Goal: Task Accomplishment & Management: Complete application form

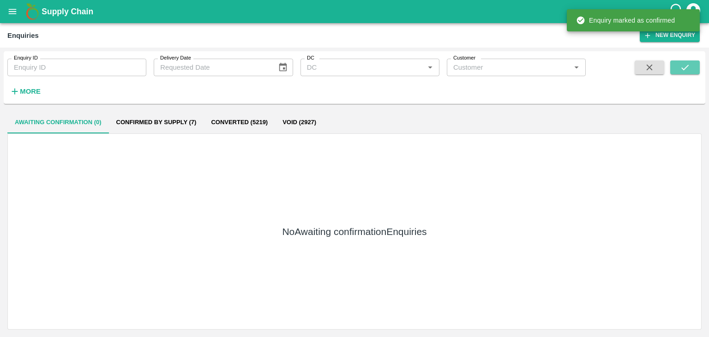
click at [692, 65] on button "submit" at bounding box center [685, 67] width 30 height 14
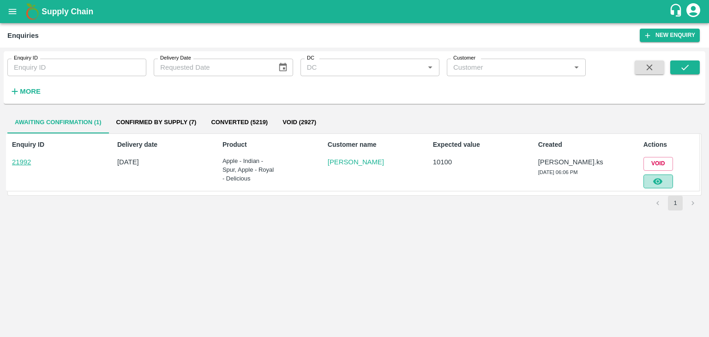
click at [649, 182] on button "button" at bounding box center [658, 181] width 30 height 14
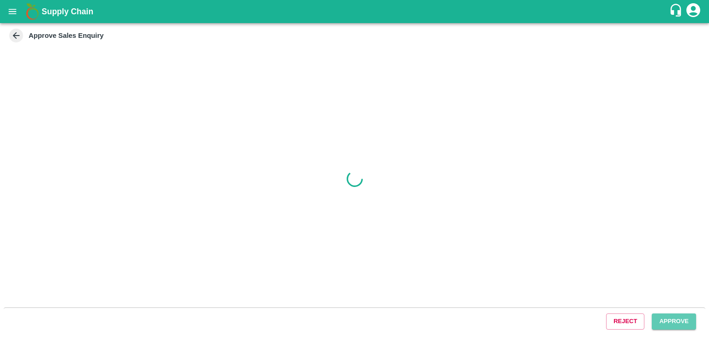
click at [665, 318] on button "Approve" at bounding box center [673, 321] width 44 height 16
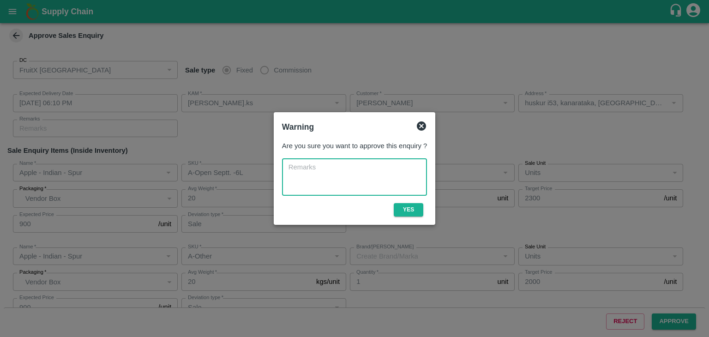
type input "[DATE] 06:10 PM"
type input "[PERSON_NAME].ks"
type input "[PERSON_NAME]"
type input "huskur i53, kanarataka, [GEOGRAPHIC_DATA], [GEOGRAPHIC_DATA] ([GEOGRAPHIC_DATA]…"
type input "Apple - Indian - Spur"
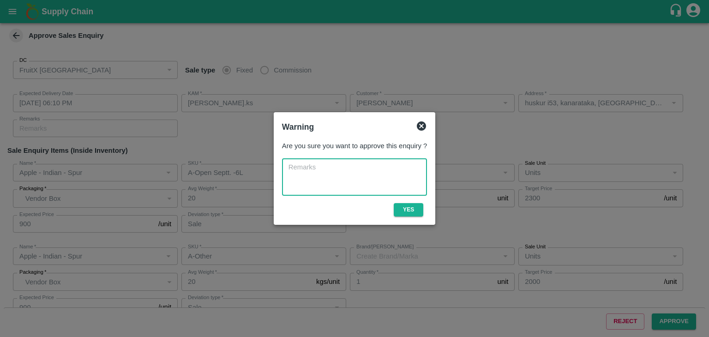
type input "A-Open Septt. -6L"
type input "Sale"
type input "Apple - Indian - Spur"
type input "A-Other"
type input "Sale"
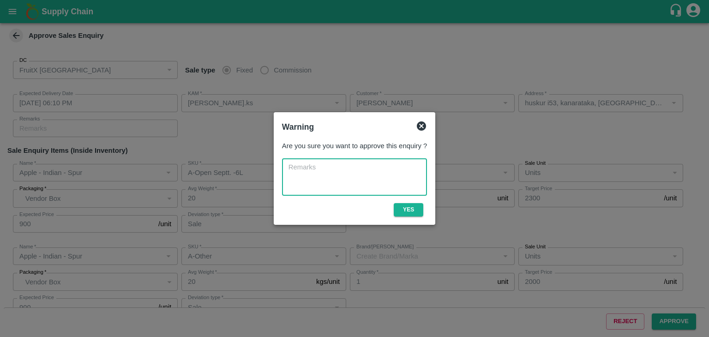
type input "Apple - Indian - Spur"
type input "B-Pitoo (310)"
type input "Others"
type input "Apple - Indian - Spur"
type input "A-Pitoo (310)"
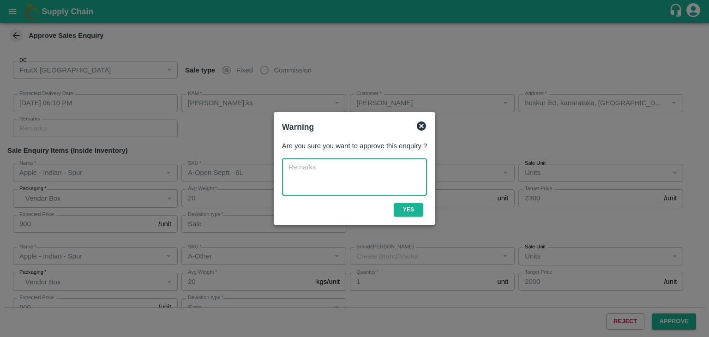
type input "Sale"
type input "Apple - Indian - Spur"
type input "A-Other"
type input "Sale"
type input "Apple - Indian - Spur"
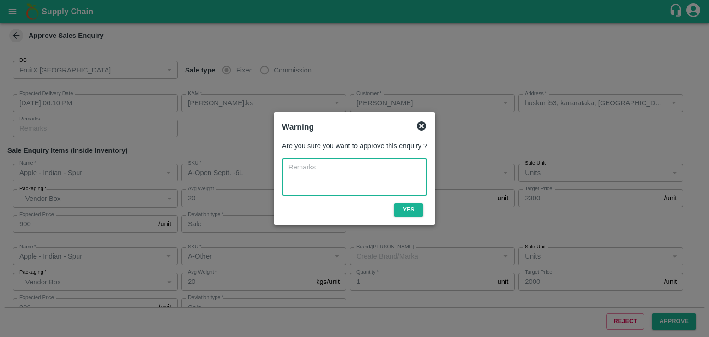
type input "A-Pitoo (310)"
type input "Sale"
type input "Apple - Royal - Delicious"
type input "SHIM-7L-ROYL"
type input "LP4 VKO"
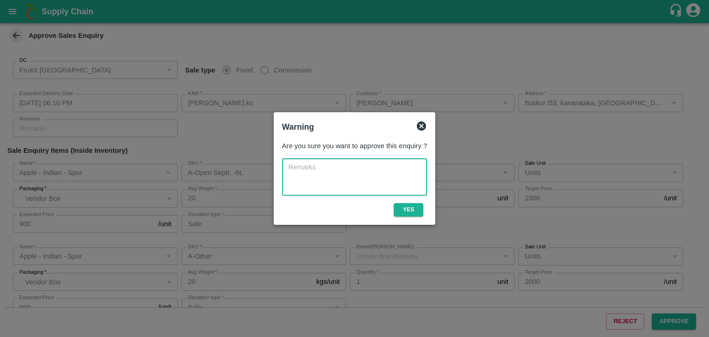
type input "Sale"
type input "Apple - Royal - Delicious"
type input "[PERSON_NAME]-PRM"
type input "LP VG2"
type input "Sale"
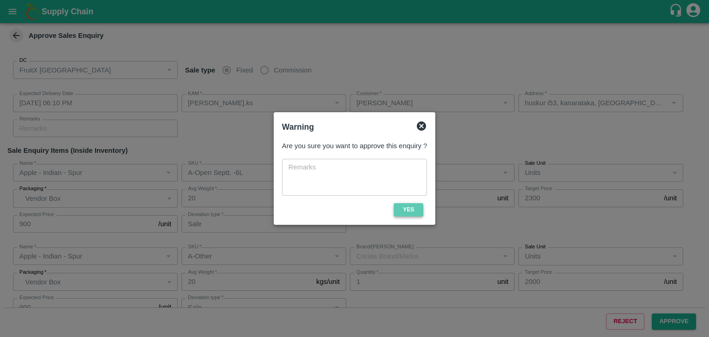
click at [412, 208] on button "Yes" at bounding box center [409, 209] width 30 height 13
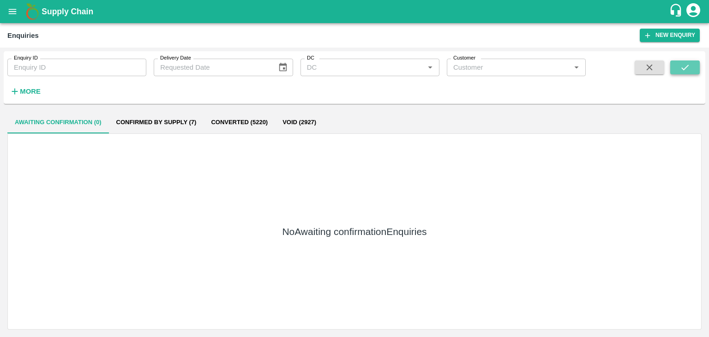
click at [682, 63] on icon "submit" at bounding box center [685, 67] width 10 height 10
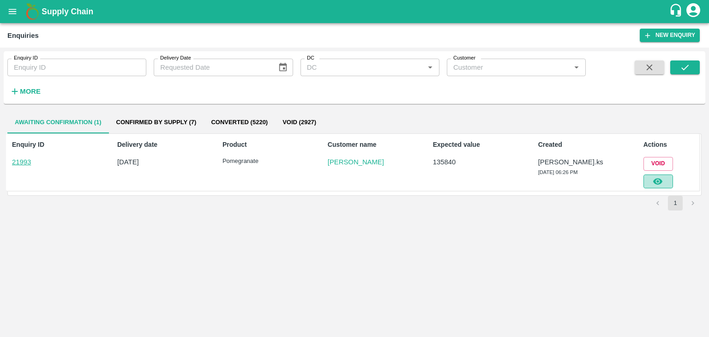
click at [659, 178] on icon "button" at bounding box center [657, 181] width 10 height 10
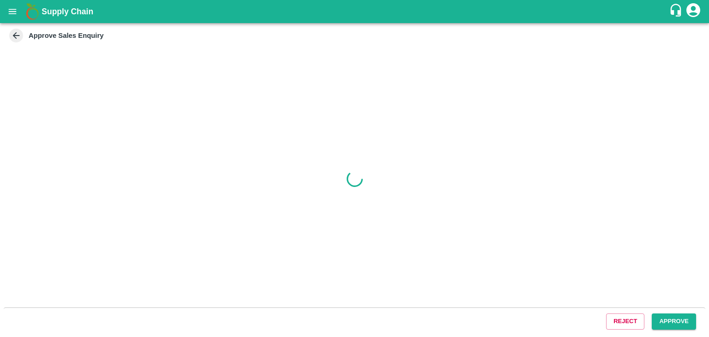
click at [671, 320] on button "Approve" at bounding box center [673, 321] width 44 height 16
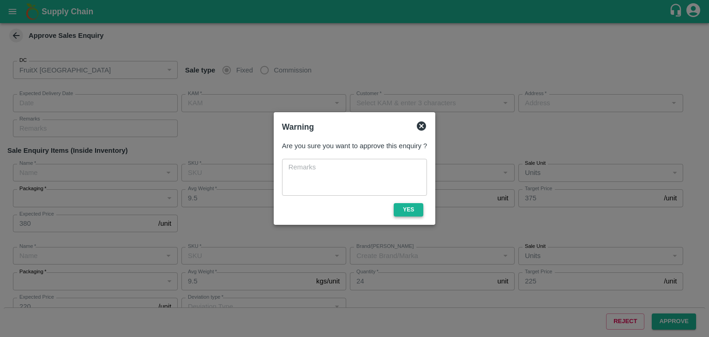
click at [402, 208] on button "Yes" at bounding box center [409, 209] width 30 height 13
type input "[DATE] 06:40 PM"
type input "[PERSON_NAME].ks"
type input "[PERSON_NAME]"
type input "[STREET_ADDRESS]"
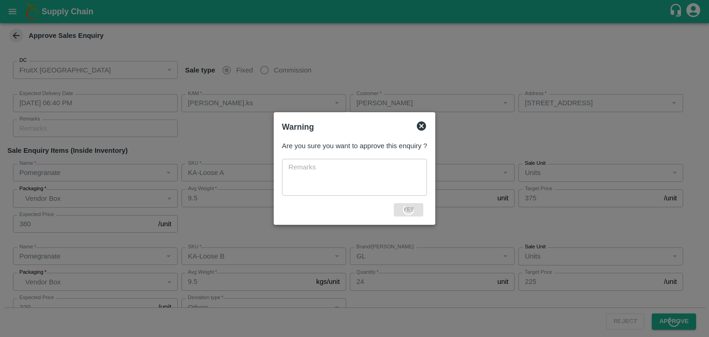
type input "Pomegranate"
type input "KA-Loose A"
type input "GL"
type input "Pomegranate"
type input "KA-Loose B"
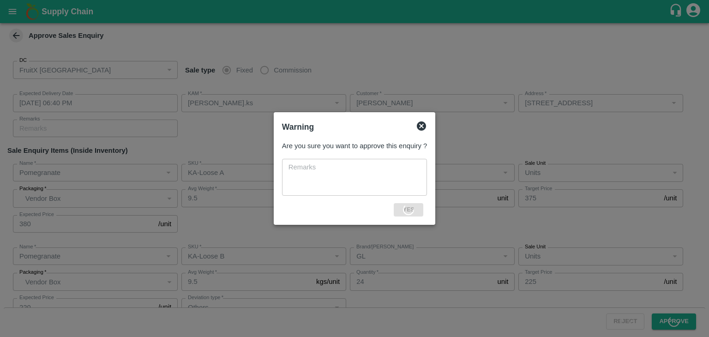
type input "GL"
type input "Others"
type input "Pomegranate"
type input "KA-PRM-100-150"
type input "SSR"
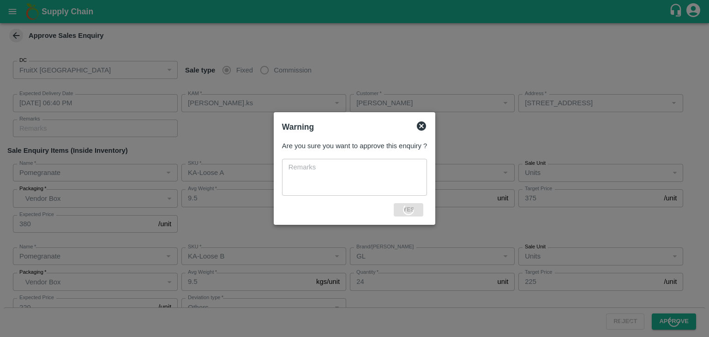
type input "Pomegranate"
type input "KA-SUPR-180++"
type input "SSR"
type input "Pomegranate"
type input "KA-Loose A"
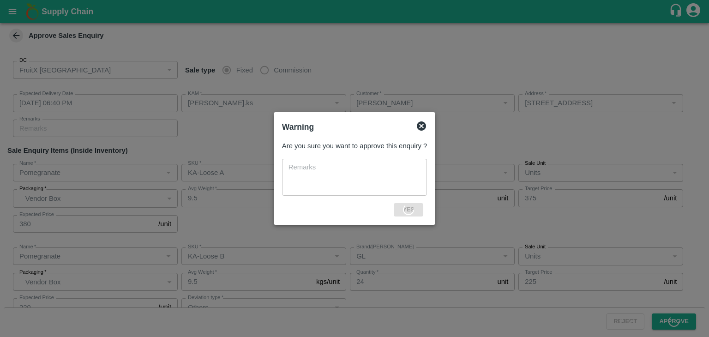
type input "SSR"
type input "Pomegranate"
type input "KA-Loose B"
type input "SSR"
type input "Pomegranate"
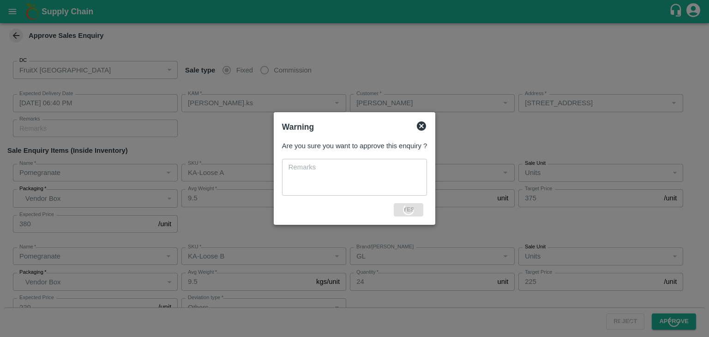
type input "KA-PRM-100++"
type input "SSR"
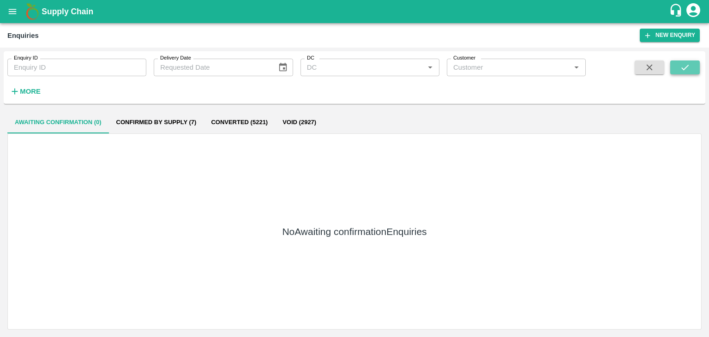
click at [688, 72] on button "submit" at bounding box center [685, 67] width 30 height 14
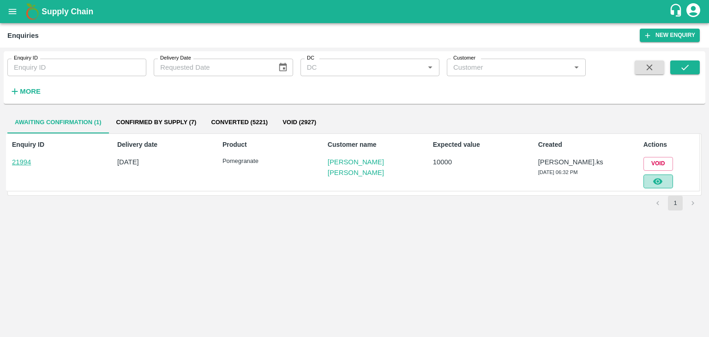
click at [658, 182] on icon "button" at bounding box center [657, 181] width 9 height 6
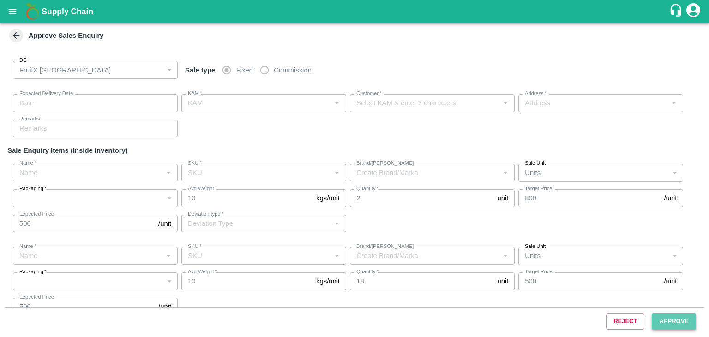
click at [677, 322] on button "Approve" at bounding box center [673, 321] width 44 height 16
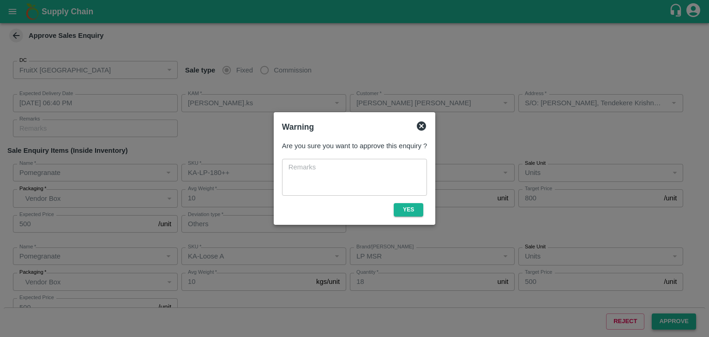
type input "[DATE] 06:40 PM"
type input "[PERSON_NAME].ks"
type input "[PERSON_NAME] [PERSON_NAME]"
type input "S/O: [PERSON_NAME], Tendekere Krishnarajpet Mandya, [GEOGRAPHIC_DATA], [GEOGRAP…"
type input "Pomegranate"
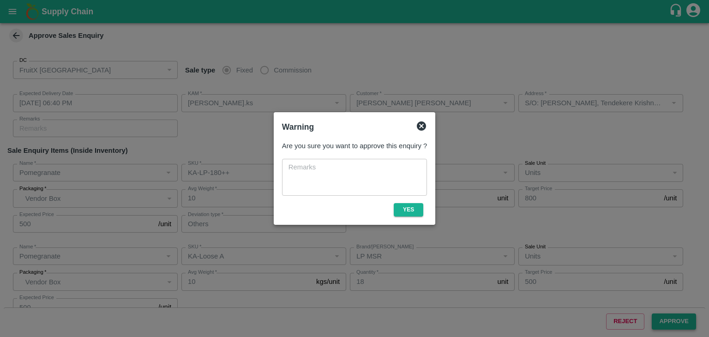
type input "KA-LP-180++"
type input "LP MSR"
type input "Others"
type input "Pomegranate"
type input "KA-Loose A"
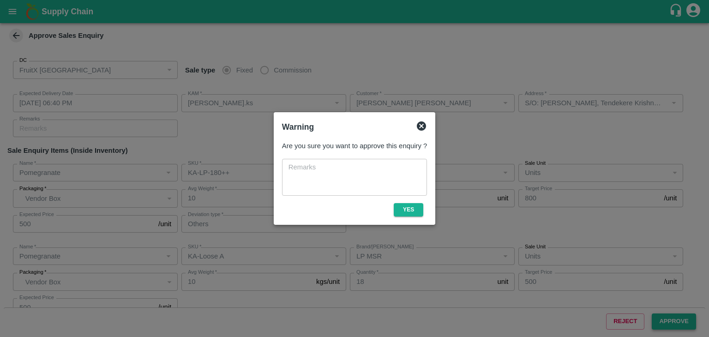
type input "LP MSR"
click at [408, 211] on button "Yes" at bounding box center [409, 209] width 30 height 13
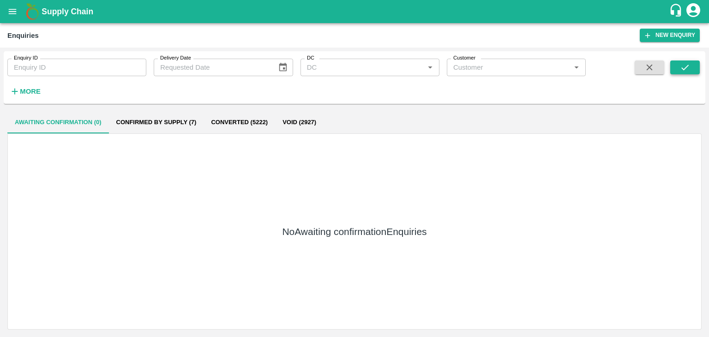
click at [686, 71] on icon "submit" at bounding box center [685, 67] width 10 height 10
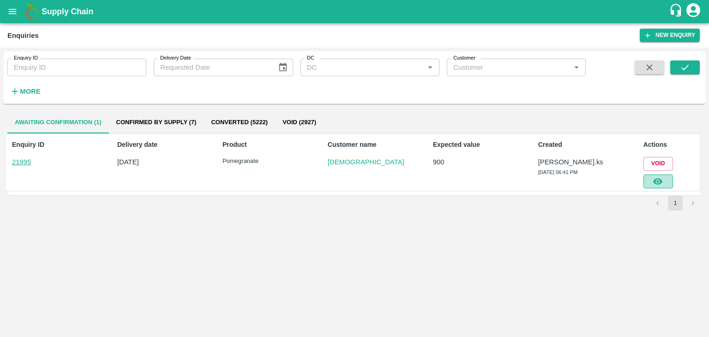
click at [669, 181] on button "button" at bounding box center [658, 181] width 30 height 14
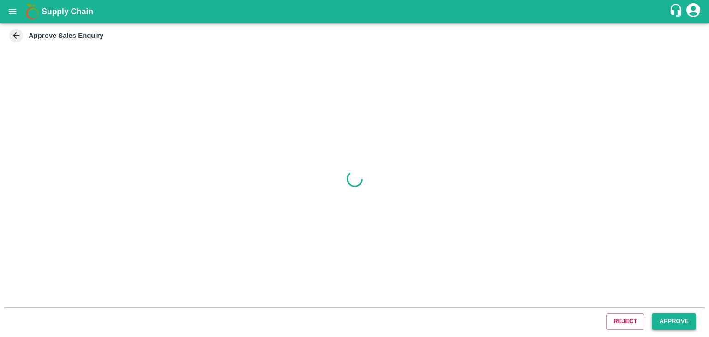
click at [662, 325] on button "Approve" at bounding box center [673, 321] width 44 height 16
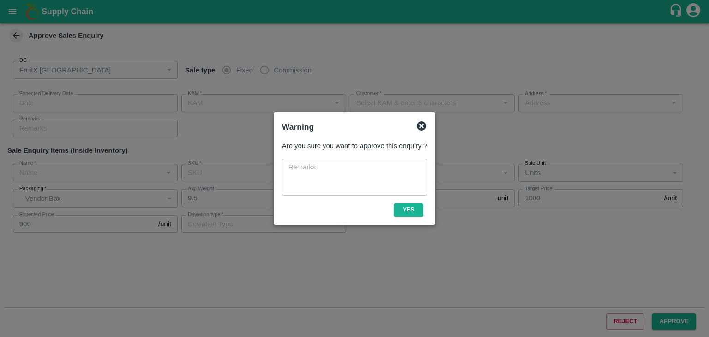
type input "[DATE] 06:45 PM"
type input "[PERSON_NAME].ks"
type input "[DEMOGRAPHIC_DATA]"
type input "I53, huskur fruits Market , Huskur fruits Market , [GEOGRAPHIC_DATA], [GEOGRAPH…"
type input "Pomegranate"
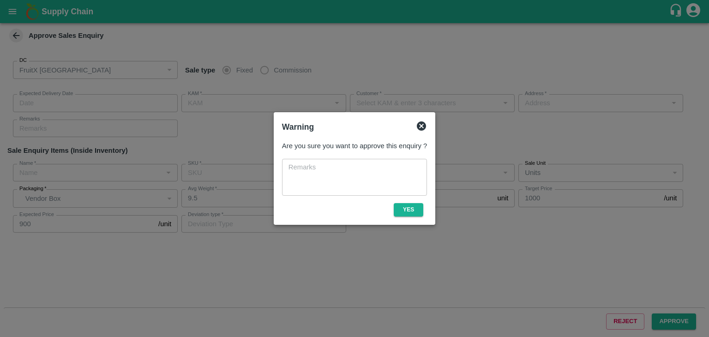
type input "KA-PRM-250-300"
type input "PRK"
type input "Others"
click at [415, 211] on button "Yes" at bounding box center [409, 209] width 30 height 13
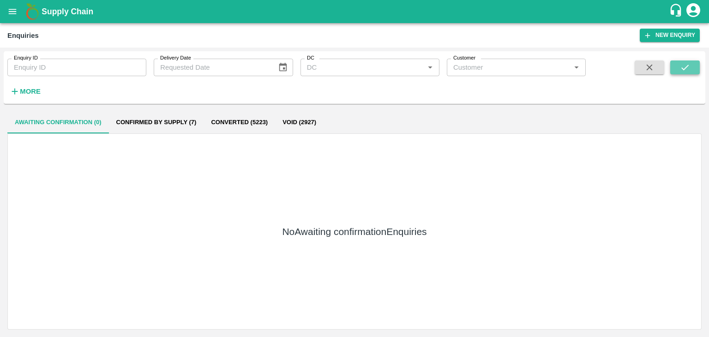
click at [688, 62] on icon "submit" at bounding box center [685, 67] width 10 height 10
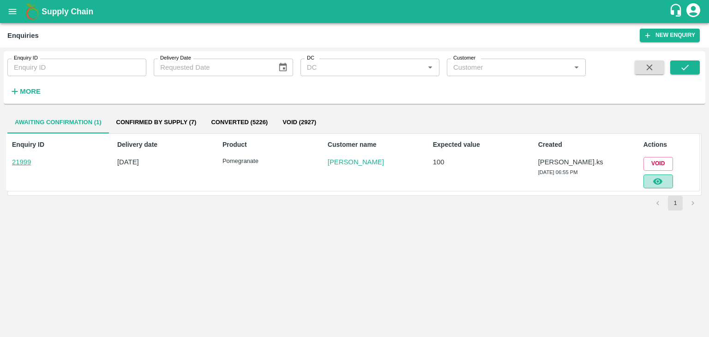
click at [654, 182] on icon "button" at bounding box center [657, 181] width 9 height 6
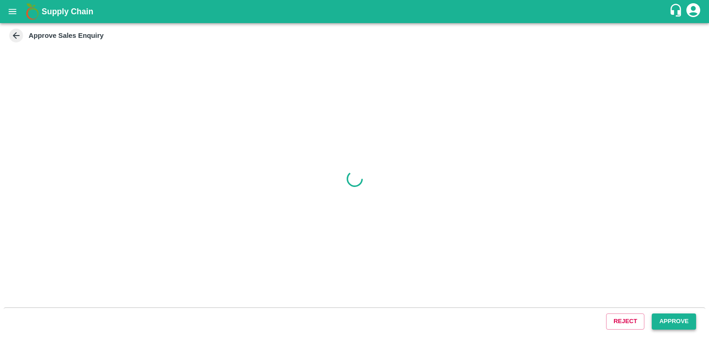
click at [678, 320] on button "Approve" at bounding box center [673, 321] width 44 height 16
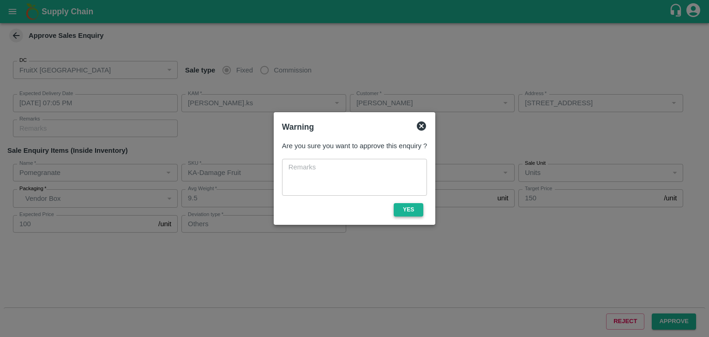
type input "[DATE] 07:05 PM"
type input "[PERSON_NAME].ks"
type input "[PERSON_NAME]"
type input "[STREET_ADDRESS]"
type input "Pomegranate"
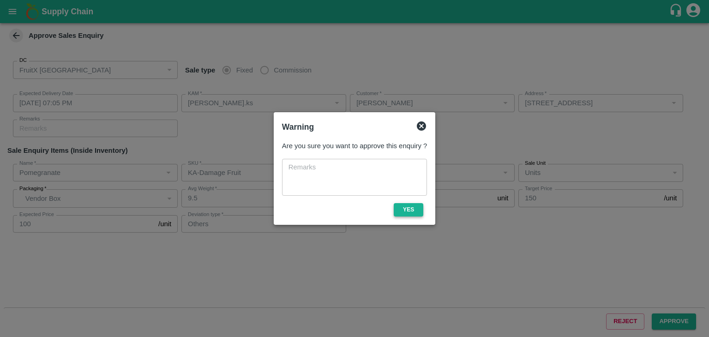
type input "KA-Damage Fruit"
type input "GL"
type input "Others"
click at [412, 207] on button "Yes" at bounding box center [409, 209] width 30 height 13
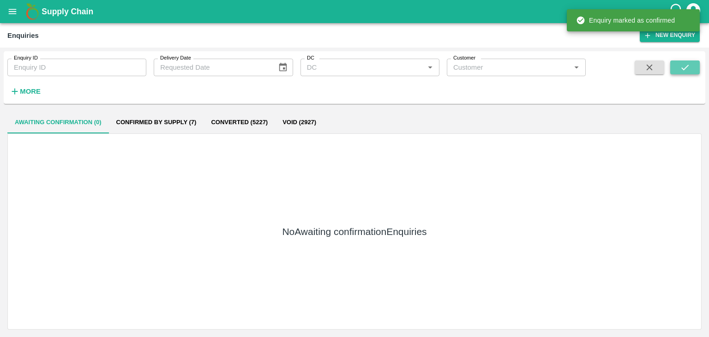
click at [675, 69] on button "submit" at bounding box center [685, 67] width 30 height 14
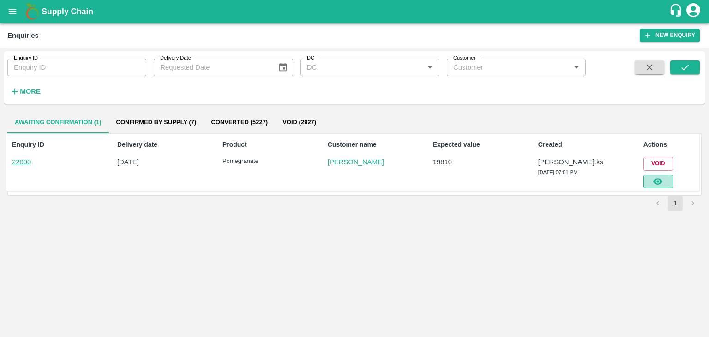
click at [664, 183] on button "button" at bounding box center [658, 181] width 30 height 14
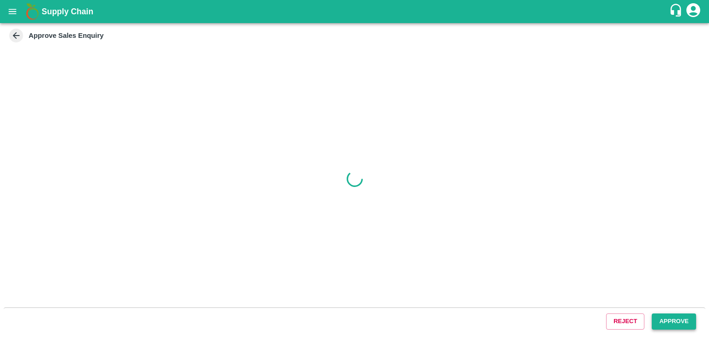
click at [692, 325] on button "Approve" at bounding box center [673, 321] width 44 height 16
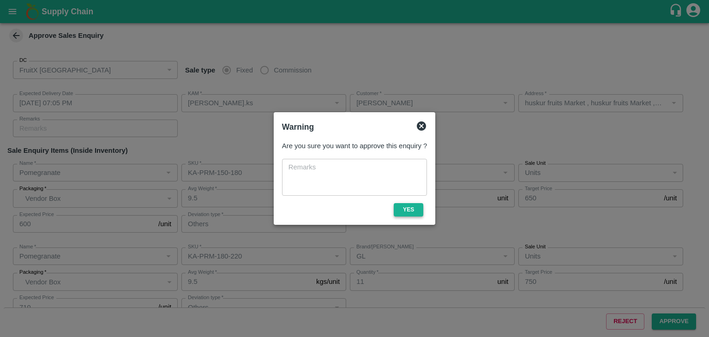
type input "[DATE] 07:05 PM"
type input "[PERSON_NAME].ks"
type input "[PERSON_NAME]"
type input "huskur fruits Market , huskur fruits Market , [GEOGRAPHIC_DATA], [GEOGRAPHIC_DA…"
type input "Pomegranate"
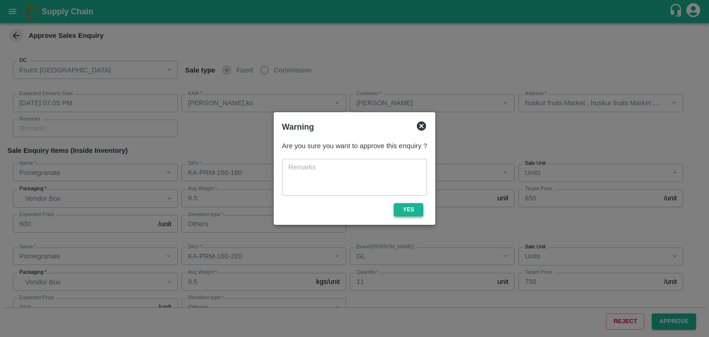
type input "KA-PRM-150-180"
type input "GL"
type input "Others"
type input "Pomegranate"
type input "KA-PRM-180-220"
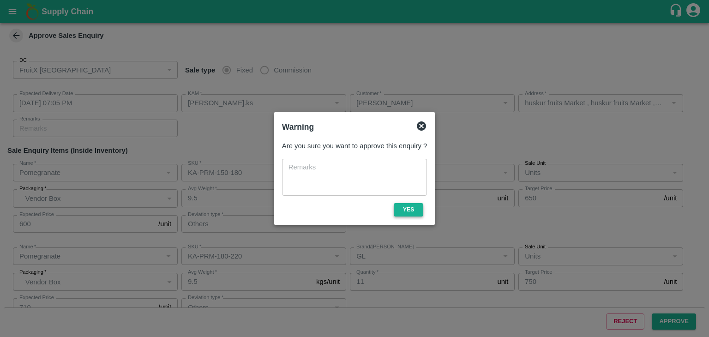
type input "GL"
type input "Others"
type input "Pomegranate"
type input "KA-PRM-150-180"
type input "SSR"
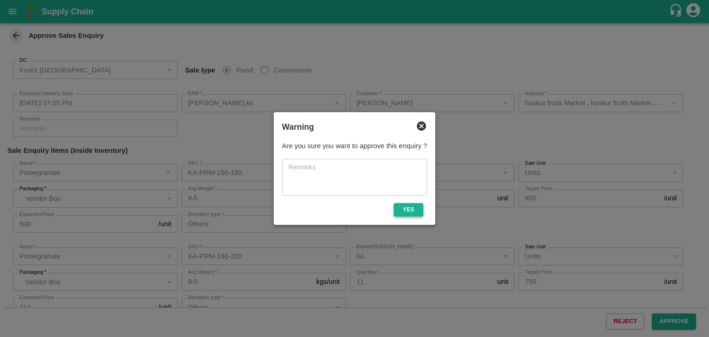
type input "Others"
click at [421, 215] on button "Yes" at bounding box center [409, 209] width 30 height 13
